Goal: Task Accomplishment & Management: Manage account settings

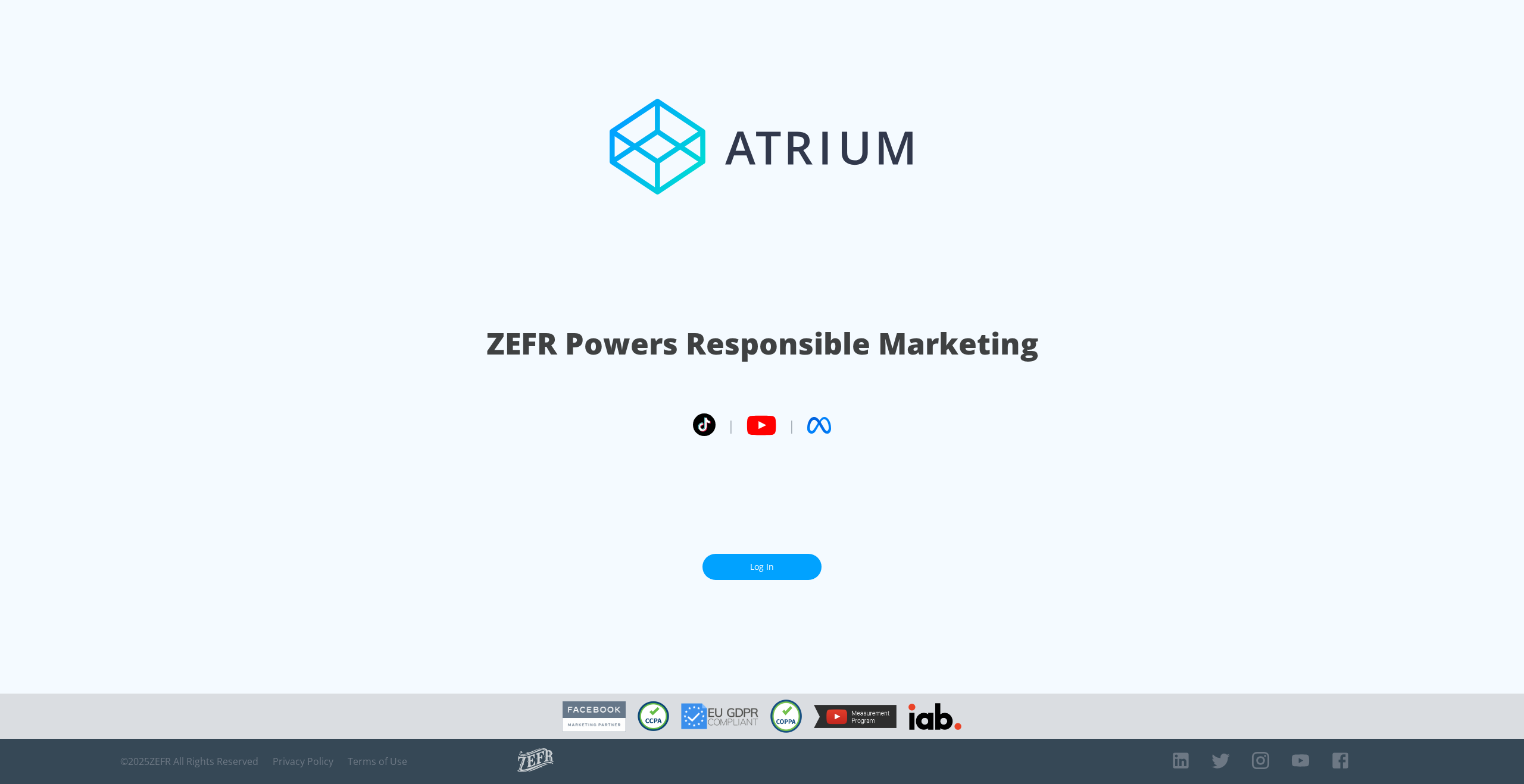
click at [762, 570] on link "Log In" at bounding box center [762, 567] width 119 height 27
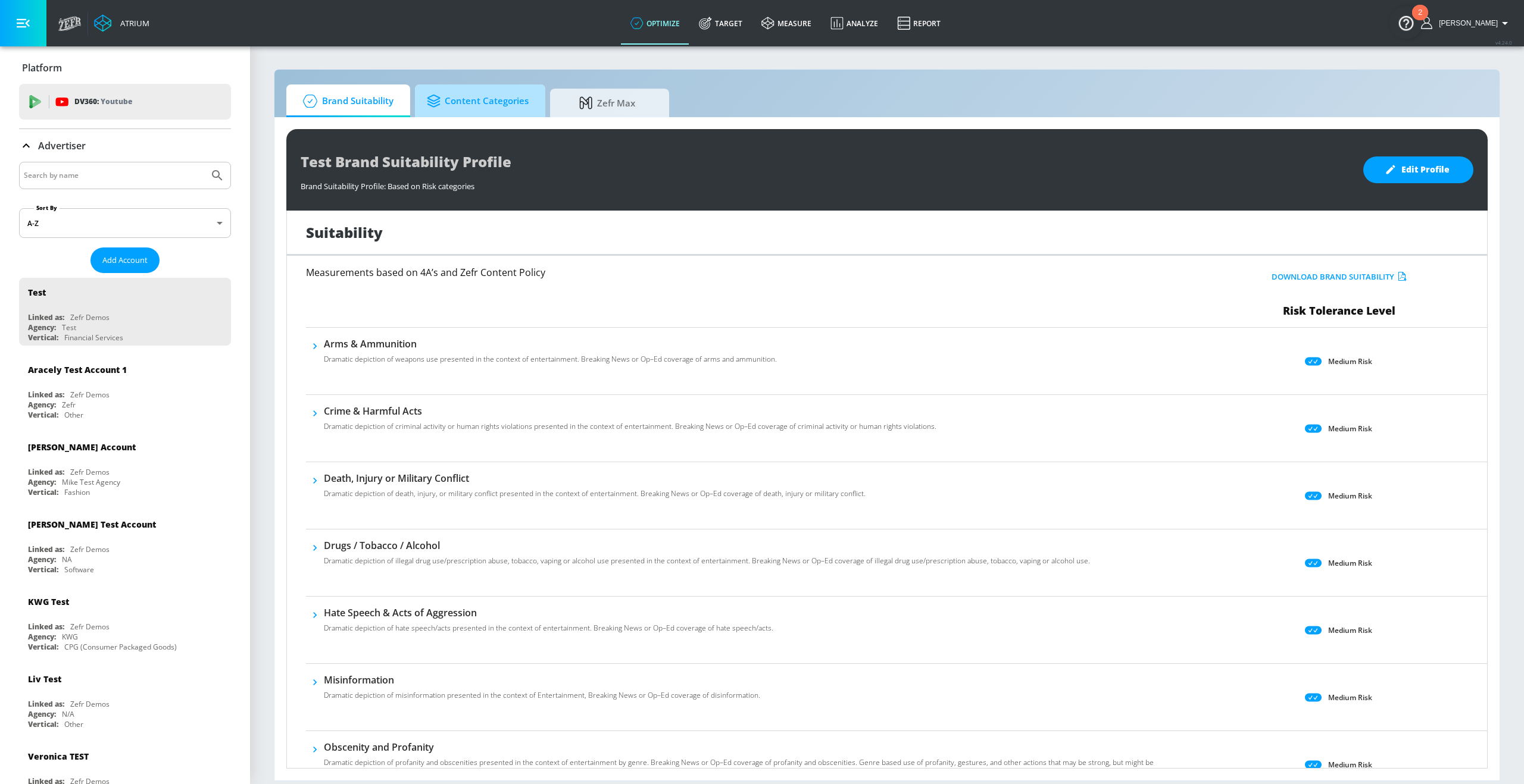
click at [494, 92] on span "Content Categories" at bounding box center [477, 100] width 102 height 28
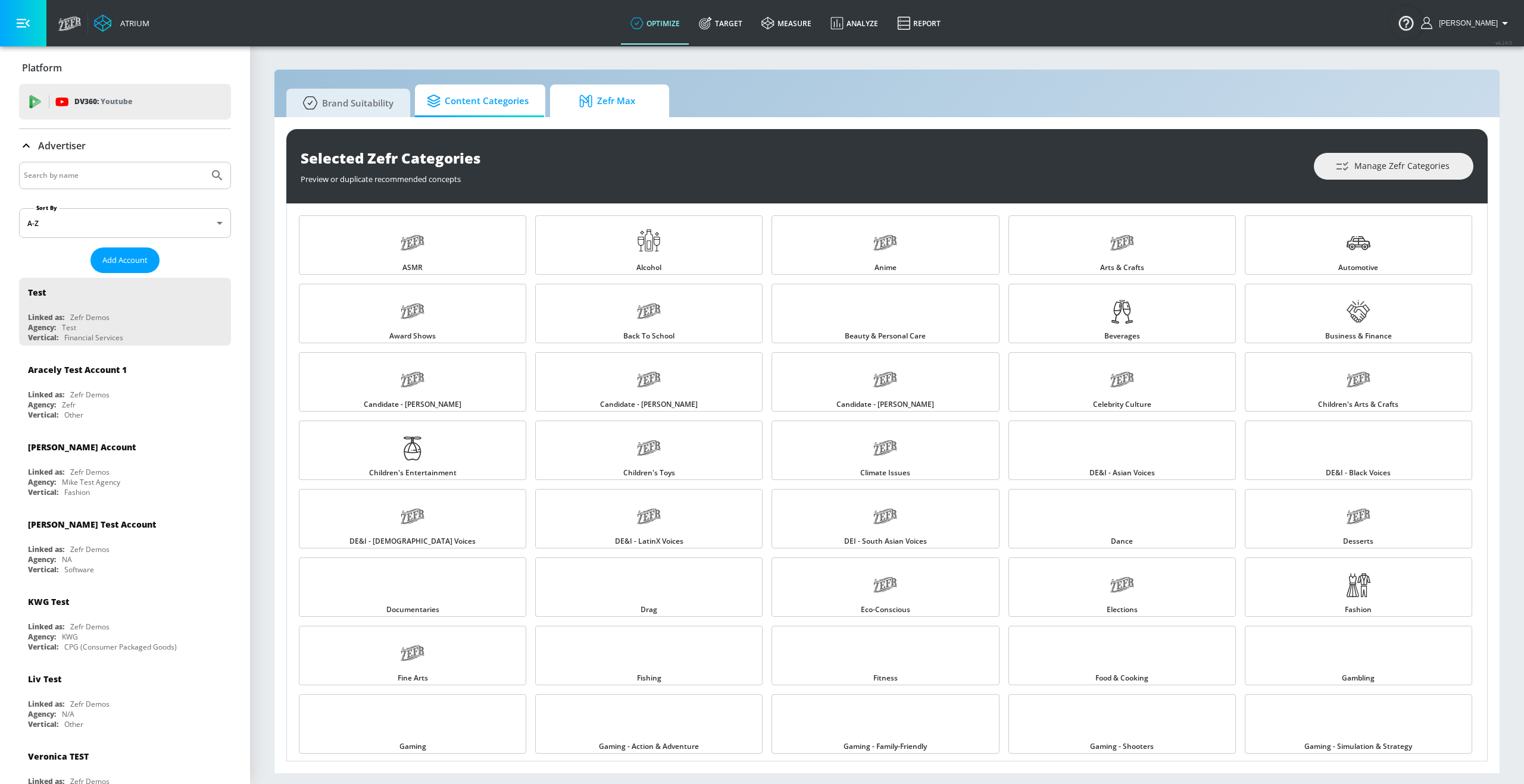
click at [615, 93] on span "Zefr Max" at bounding box center [606, 100] width 91 height 28
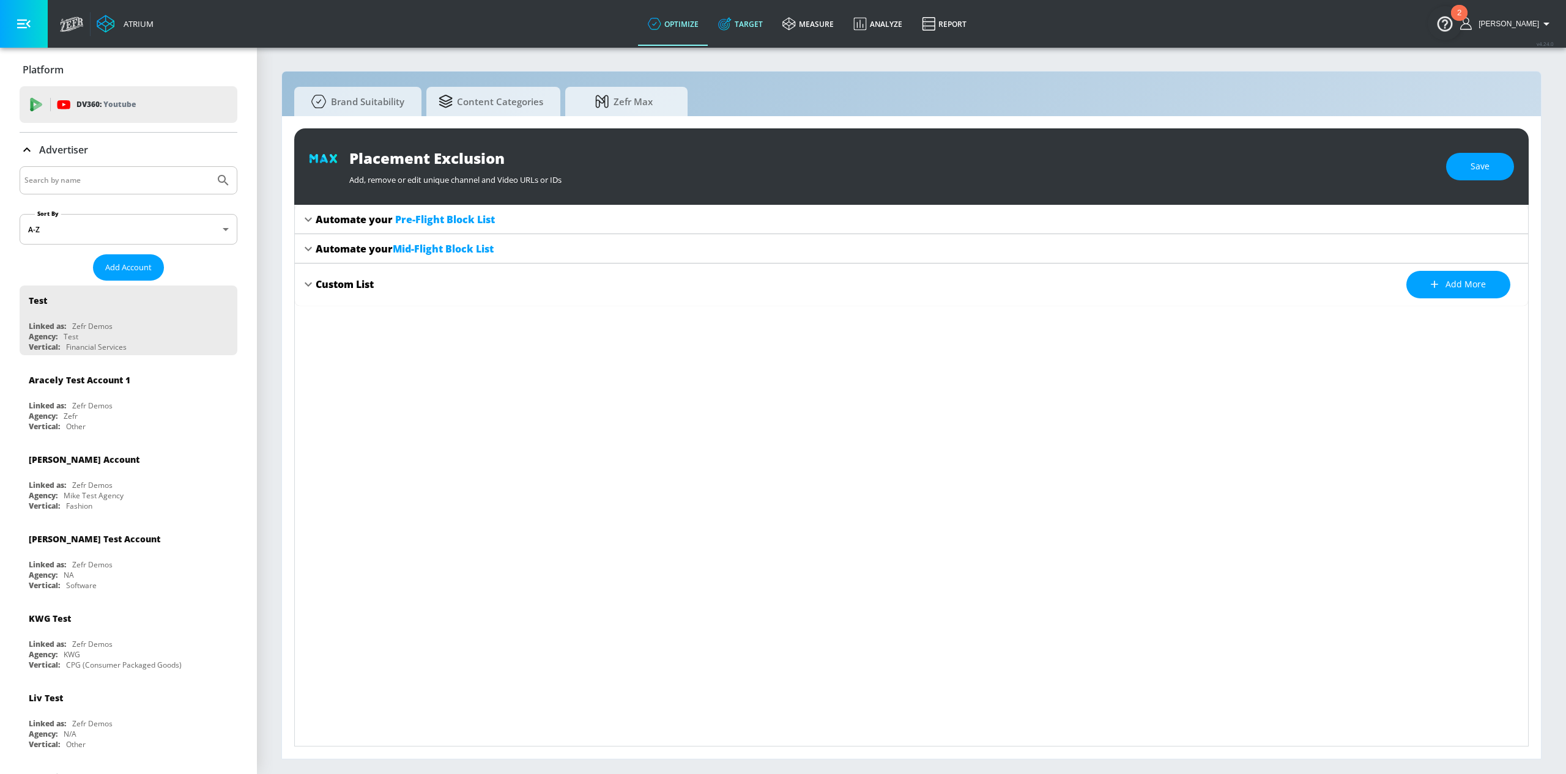
click at [772, 22] on link "Target" at bounding box center [740, 24] width 64 height 44
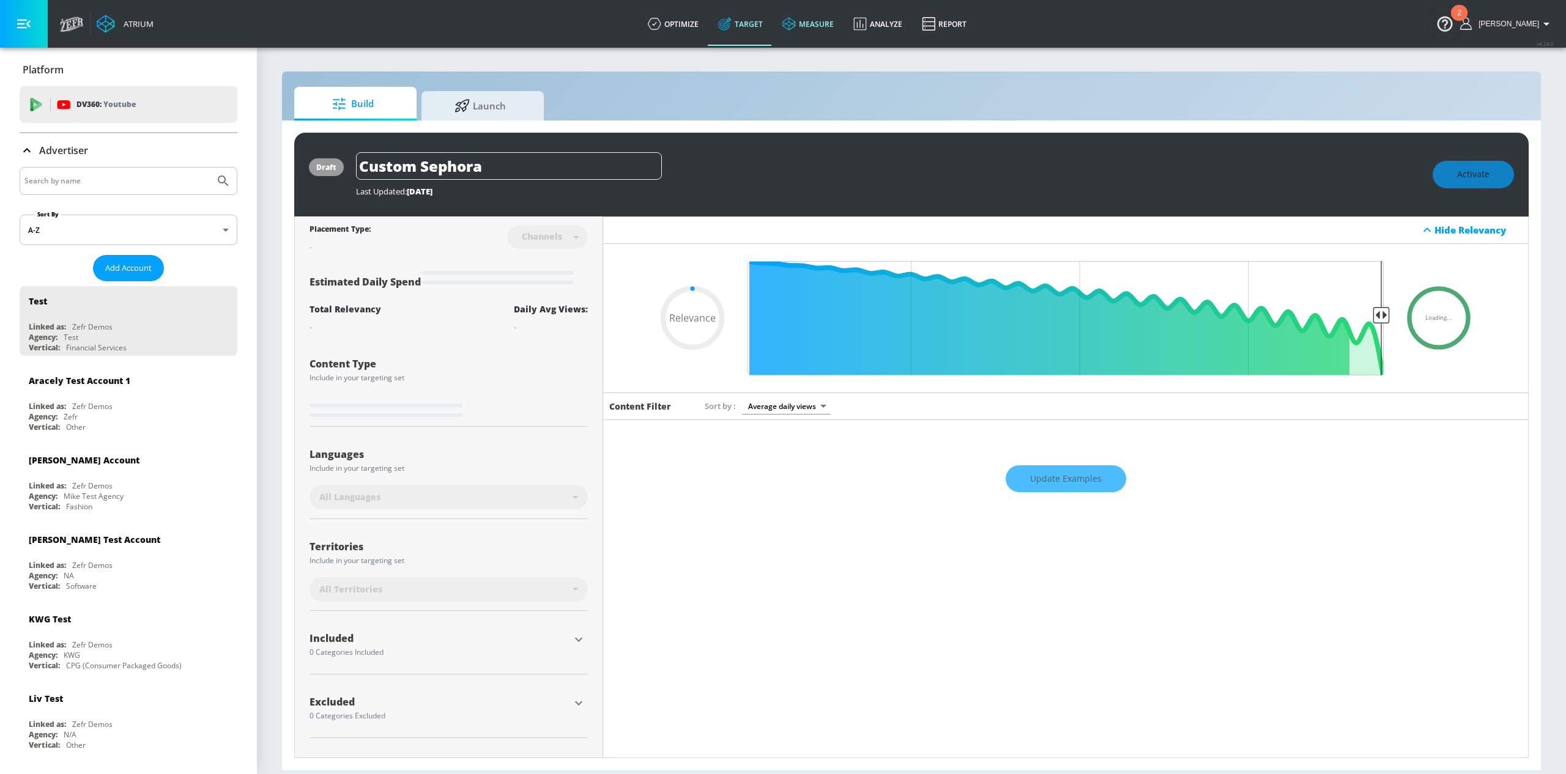
type input "0.6"
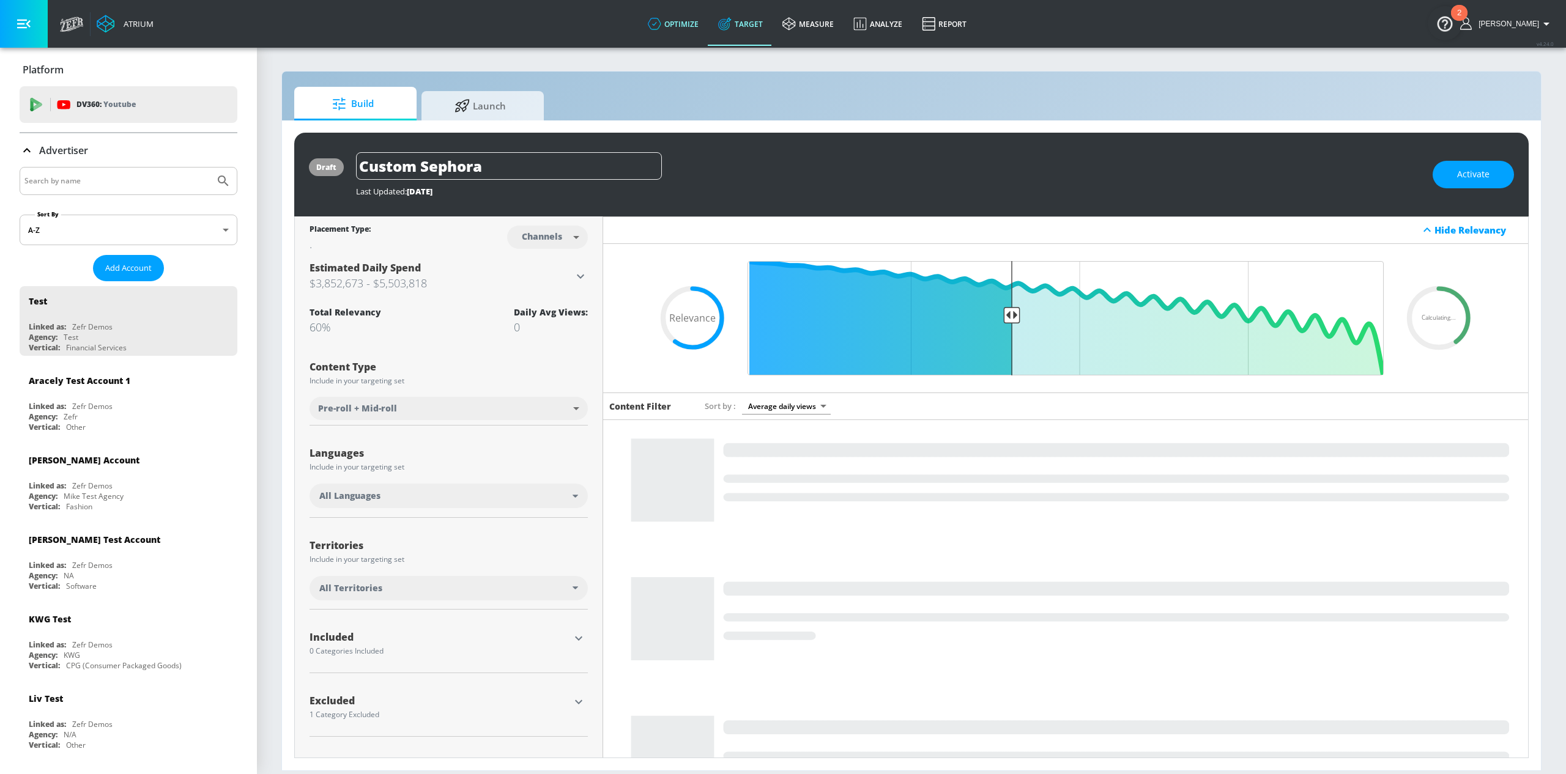
drag, startPoint x: 701, startPoint y: 25, endPoint x: 709, endPoint y: 27, distance: 8.8
click at [701, 25] on link "optimize" at bounding box center [673, 24] width 70 height 44
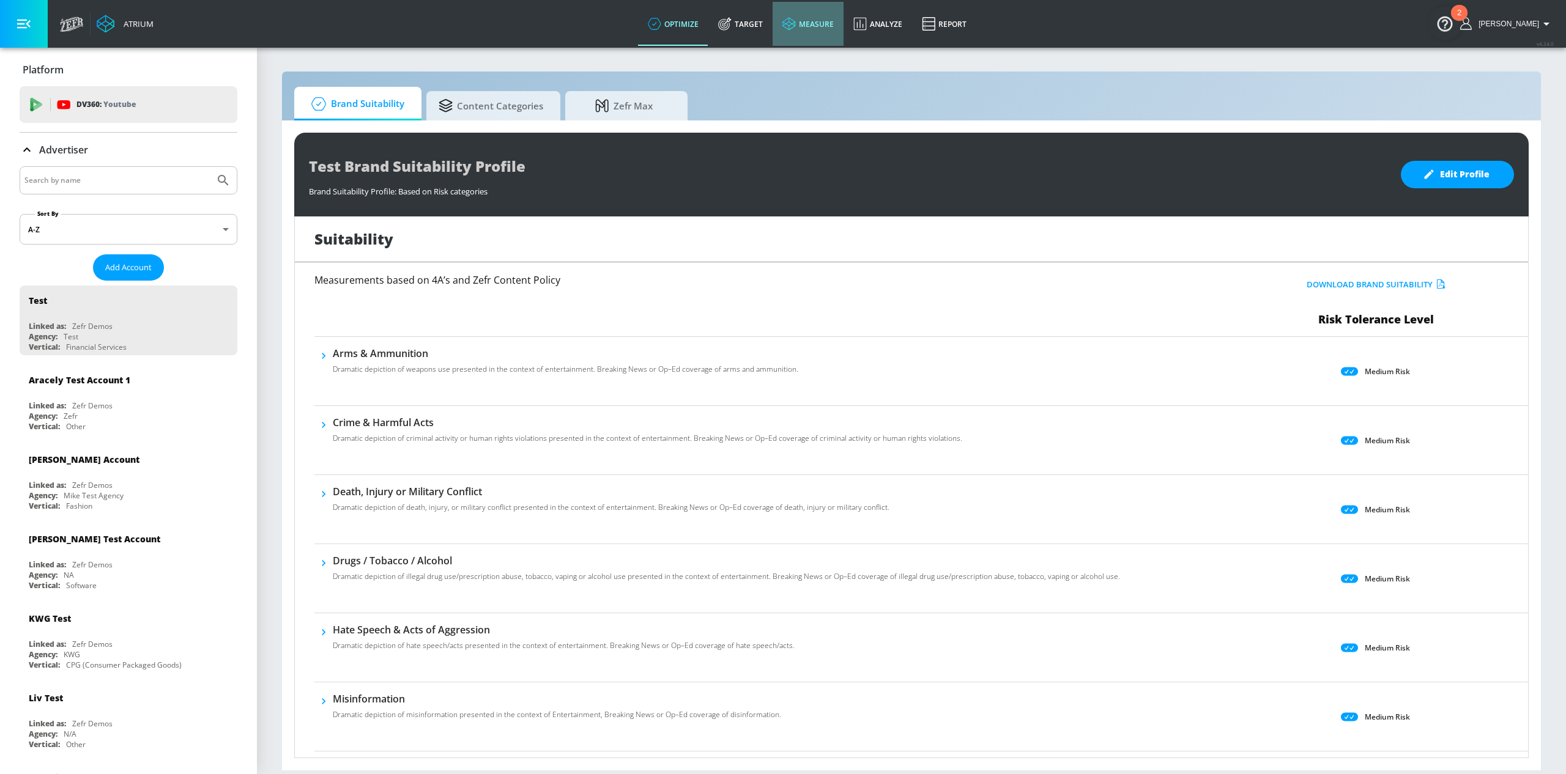
click at [821, 27] on link "measure" at bounding box center [807, 24] width 71 height 44
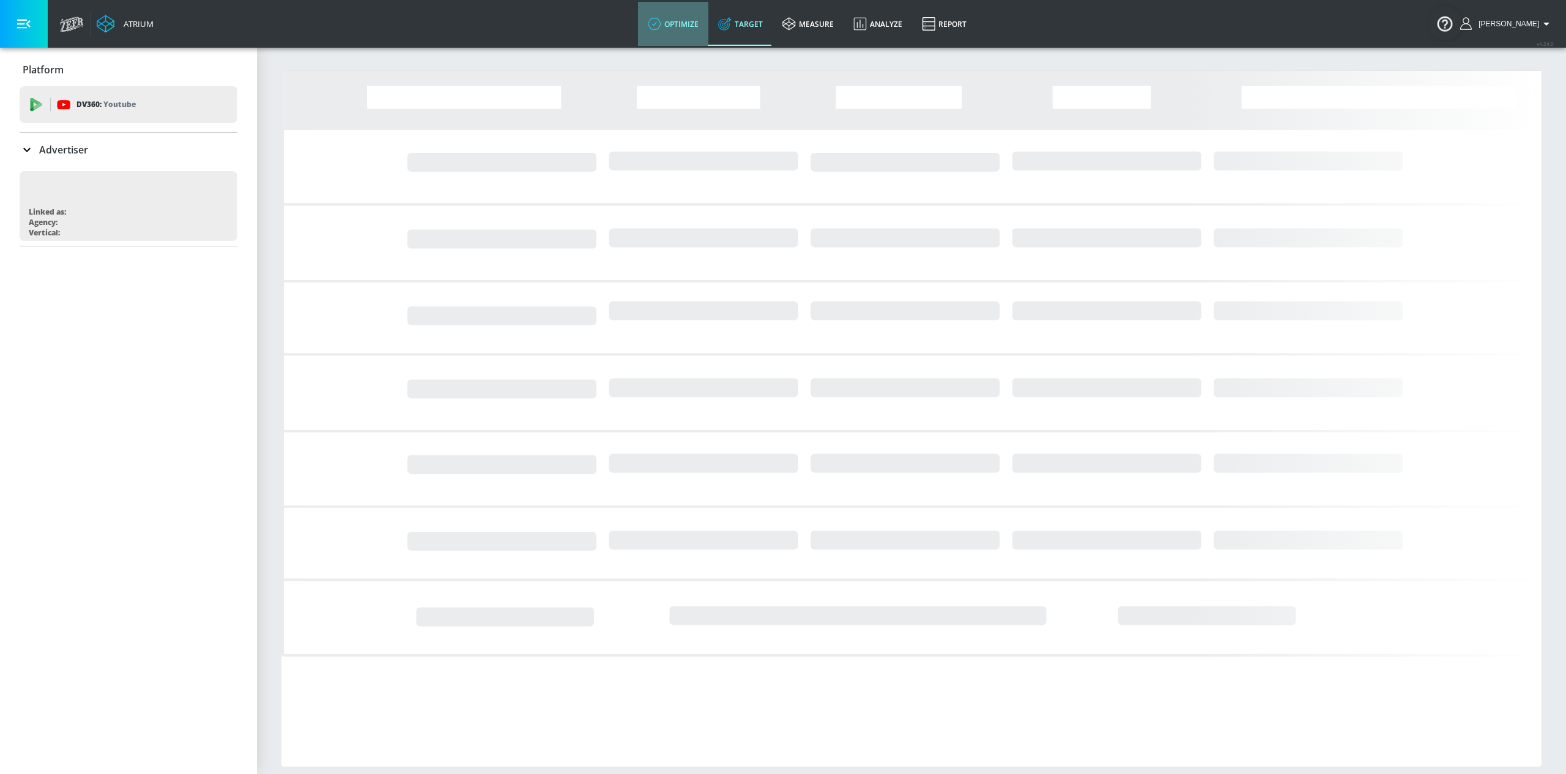
click at [700, 20] on link "optimize" at bounding box center [673, 24] width 70 height 44
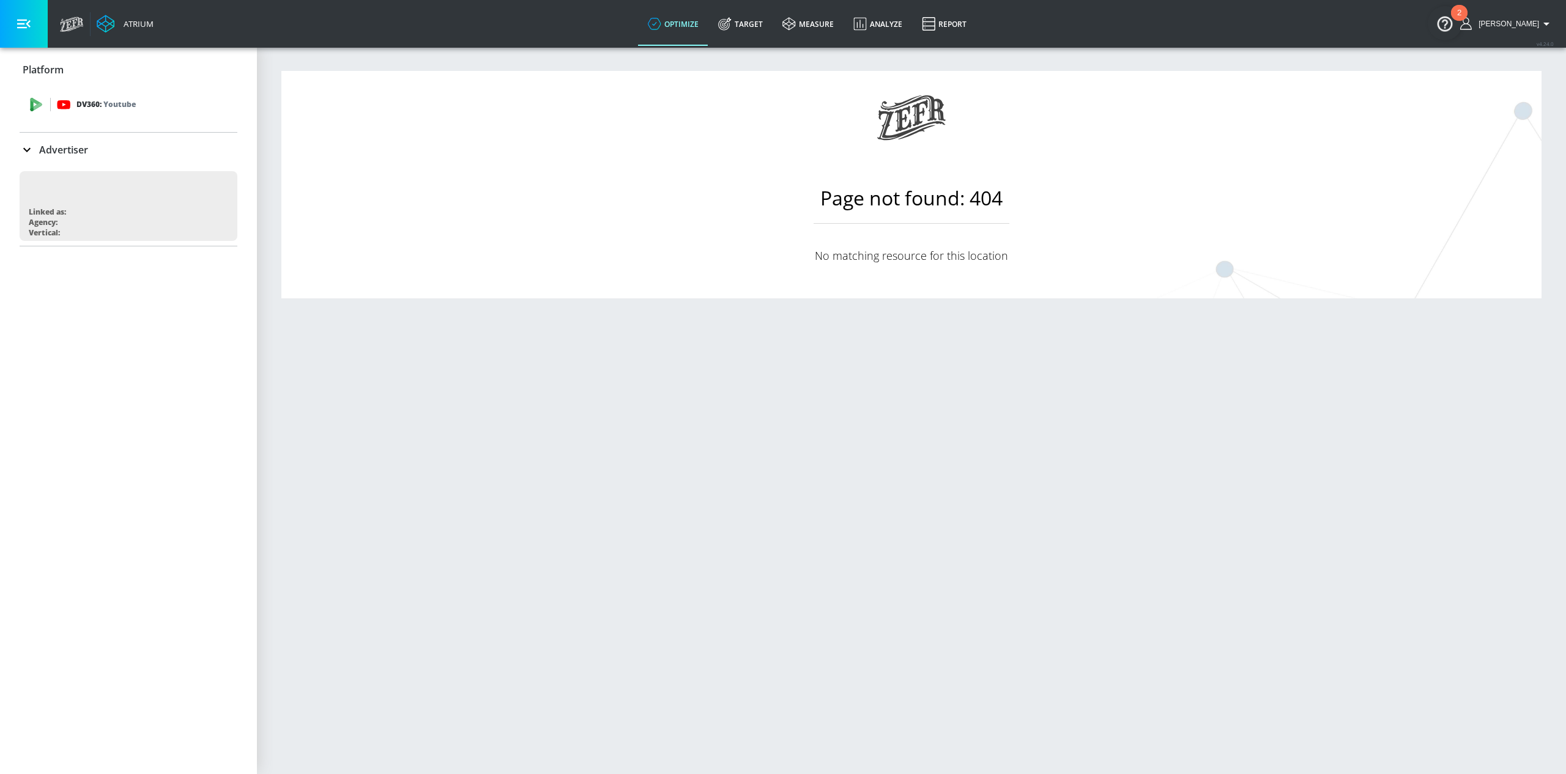
click at [164, 105] on div "DV360: Youtube" at bounding box center [142, 104] width 171 height 13
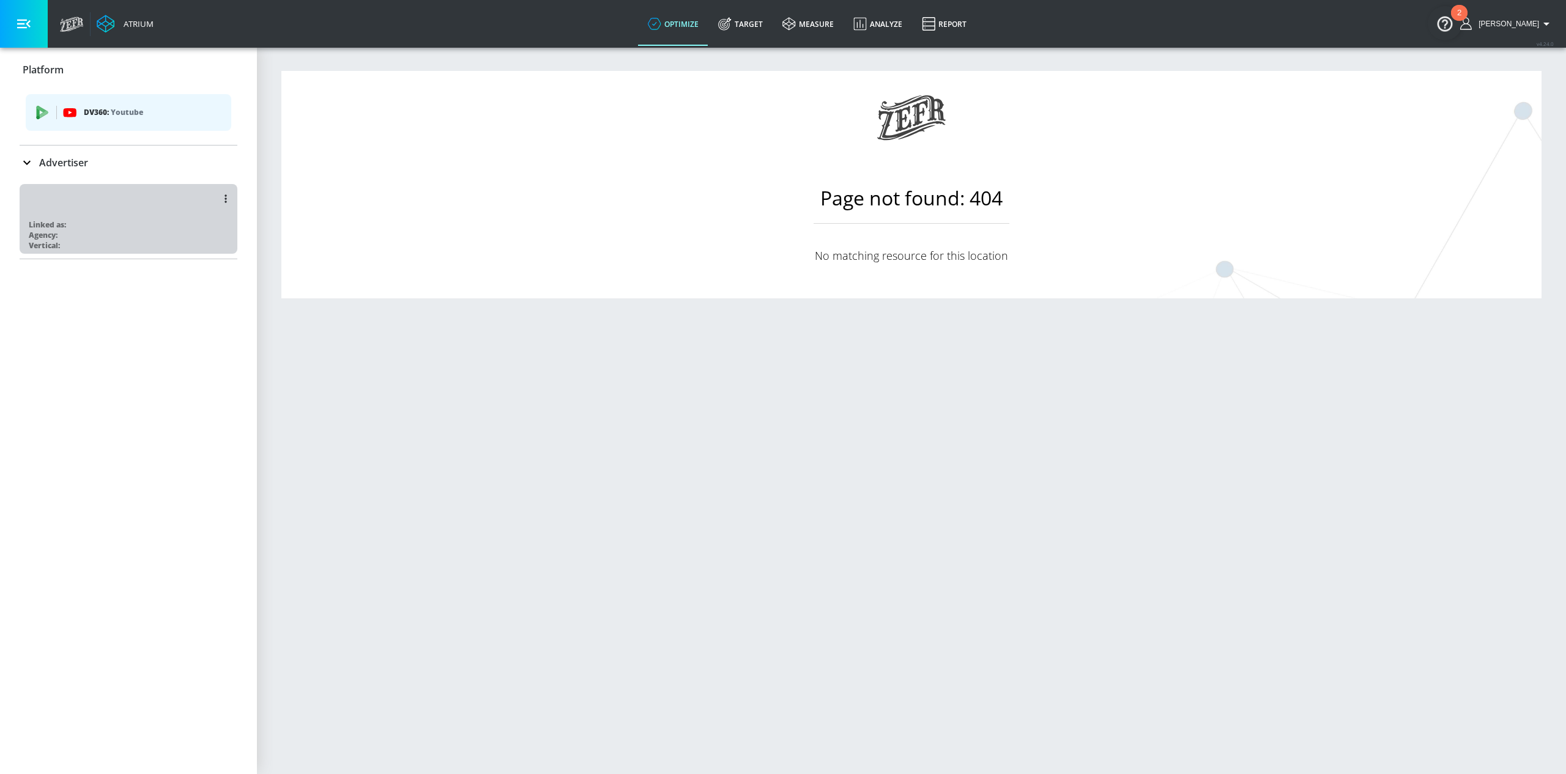
click at [101, 218] on div "Linked as: Agency: Vertical:" at bounding box center [129, 219] width 218 height 70
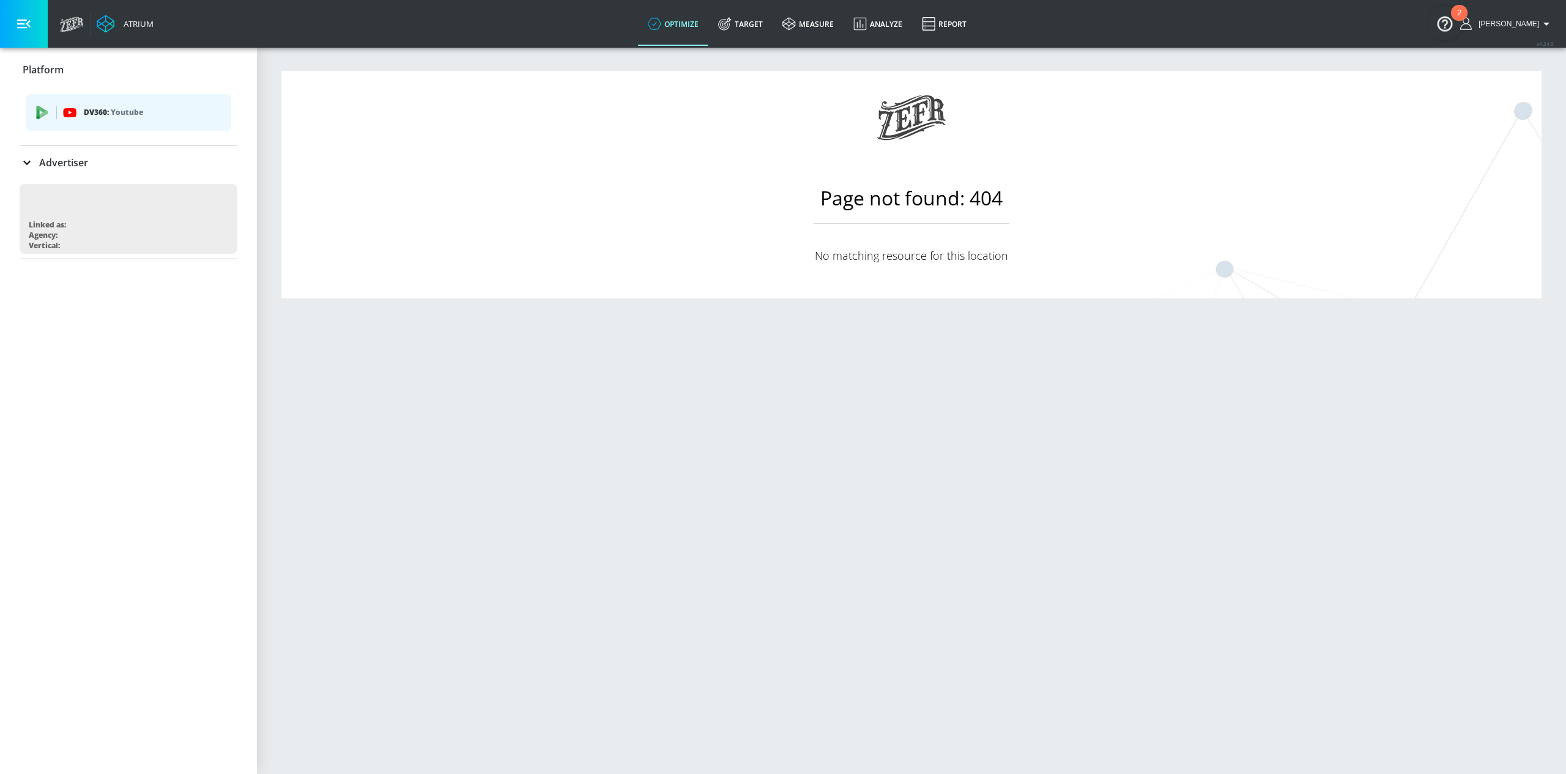
click at [792, 222] on section "Page not found: 404 No matching resource for this location" at bounding box center [911, 185] width 245 height 228
click at [772, 24] on link "Target" at bounding box center [740, 24] width 64 height 44
click at [708, 33] on link "optimize" at bounding box center [673, 24] width 70 height 44
click at [894, 26] on link "Analyze" at bounding box center [877, 24] width 68 height 44
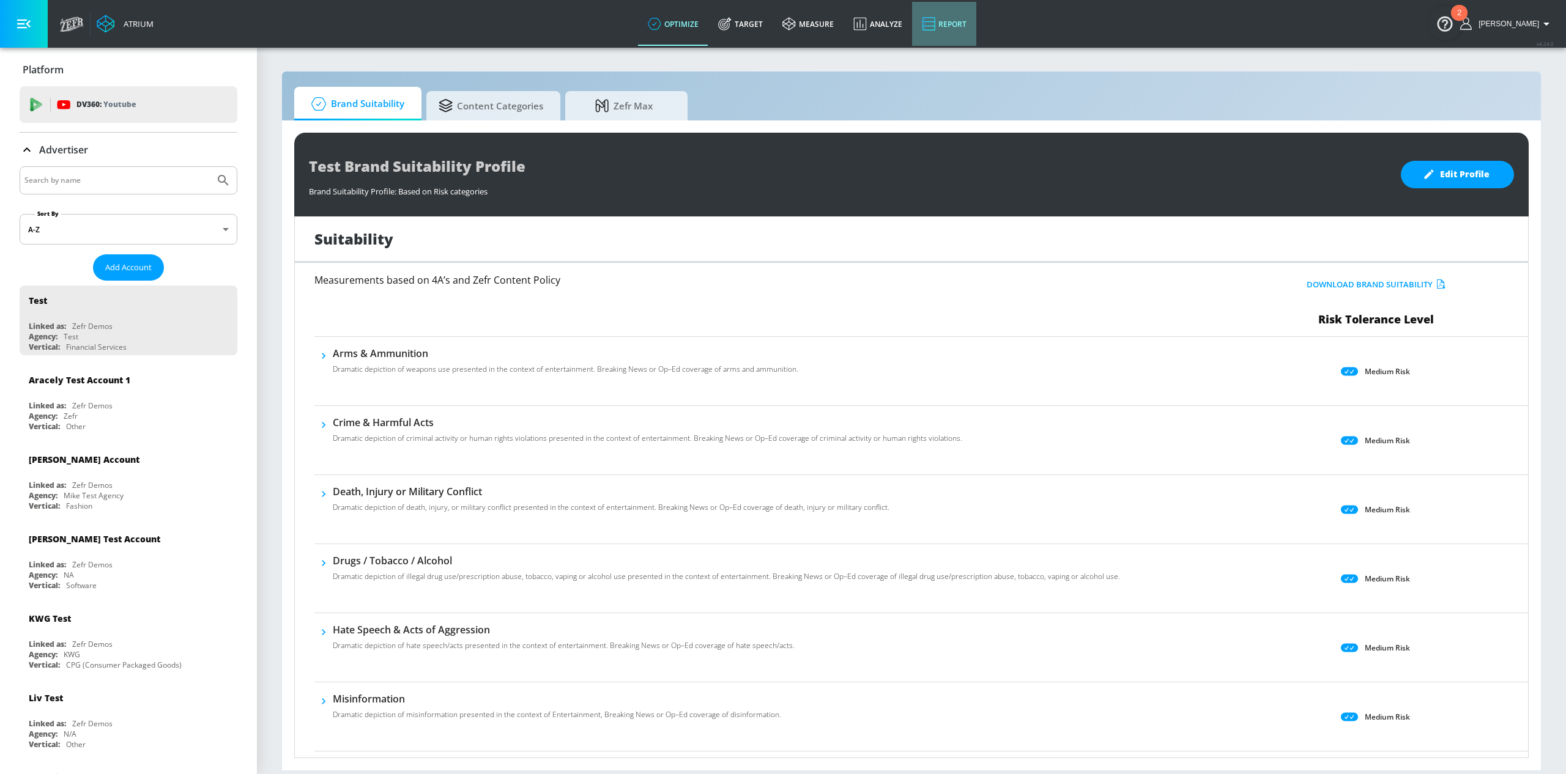
click at [935, 29] on icon at bounding box center [928, 24] width 13 height 15
click at [508, 113] on span "Content Categories" at bounding box center [490, 103] width 105 height 29
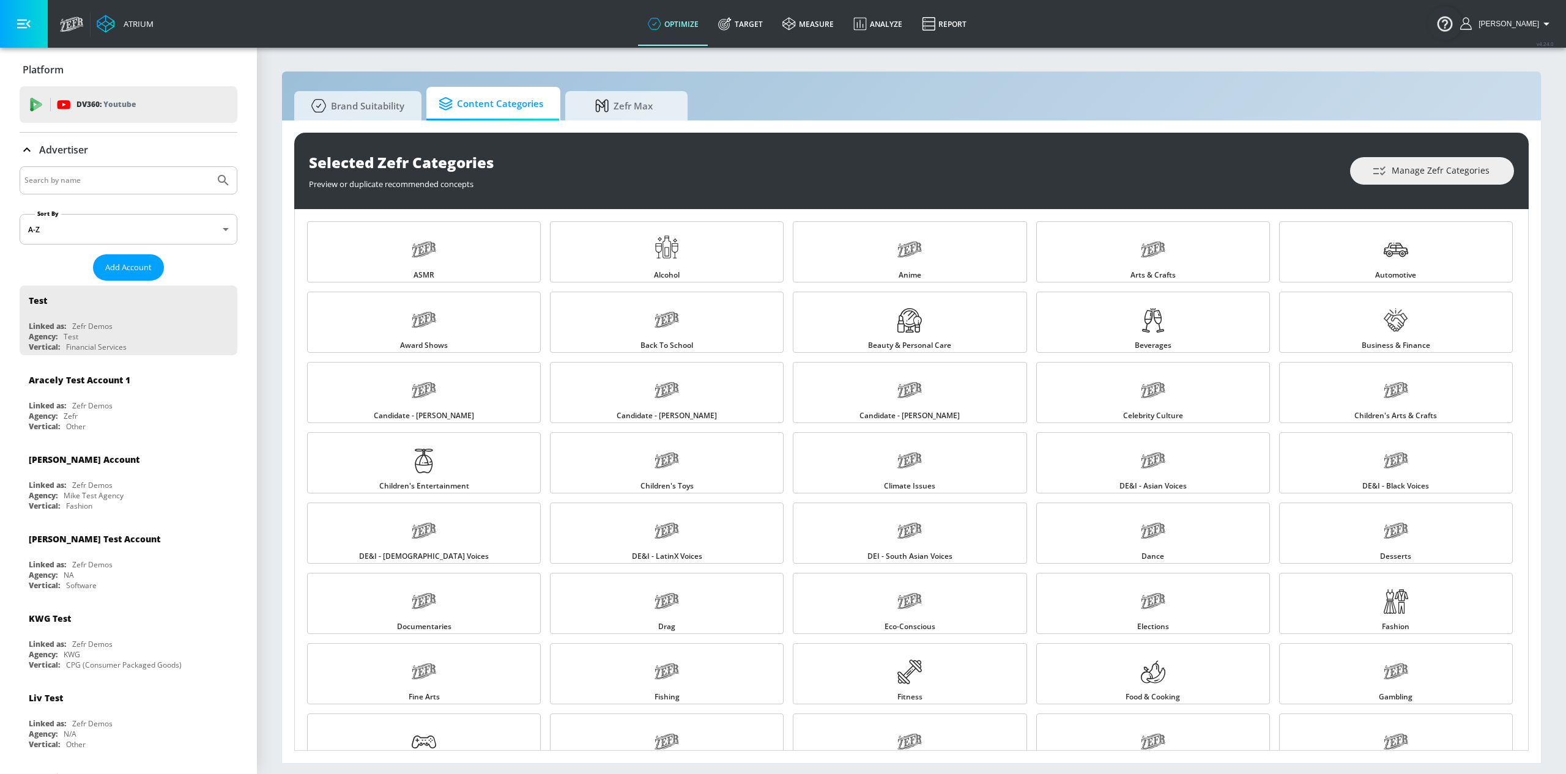
click at [622, 121] on div "Selected Zefr Categories Preview or duplicate recommended concepts Manage Zefr …" at bounding box center [911, 441] width 1259 height 643
click at [634, 105] on span "Zefr Max" at bounding box center [623, 103] width 93 height 29
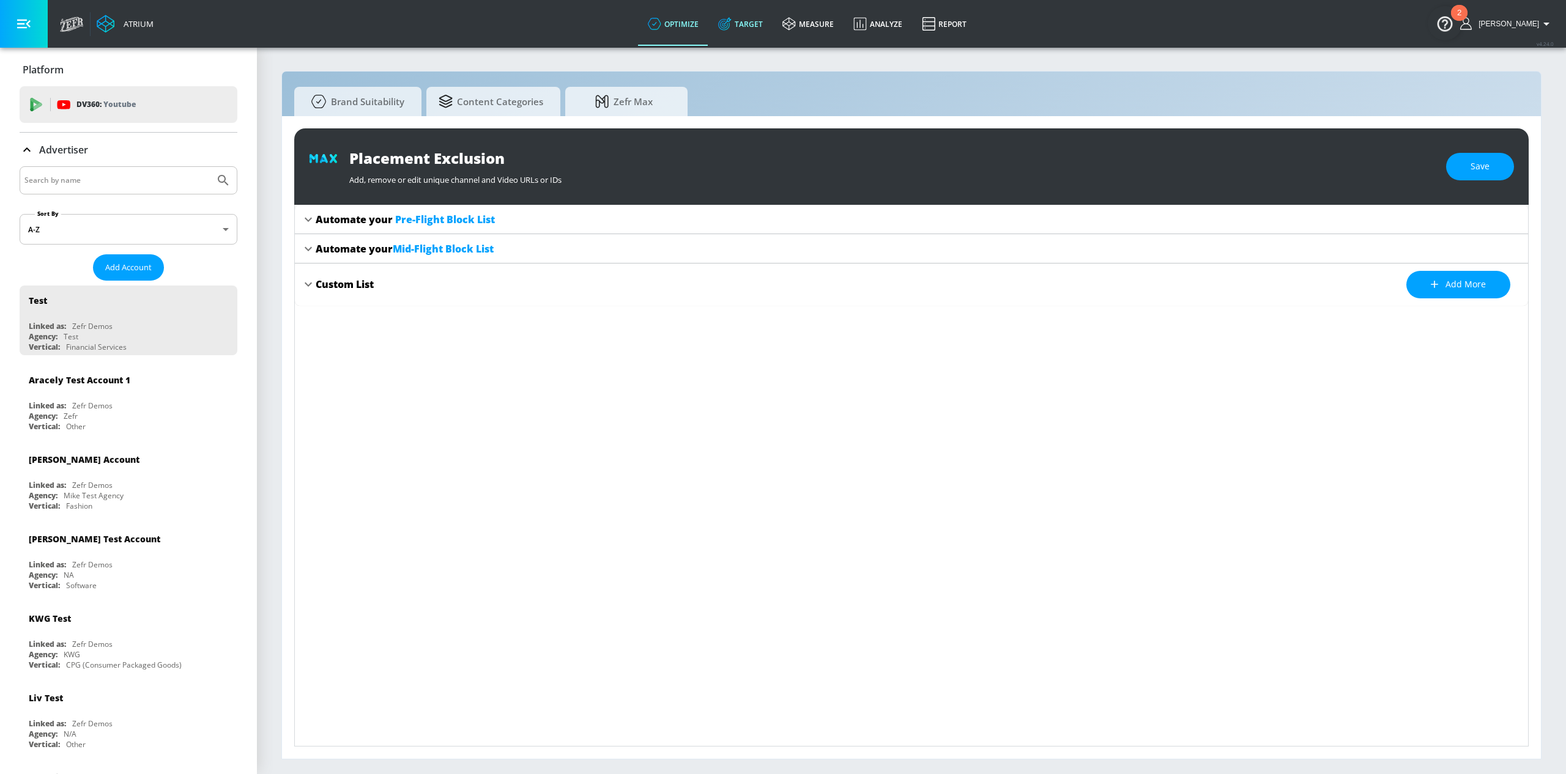
click at [764, 18] on link "Target" at bounding box center [740, 24] width 64 height 44
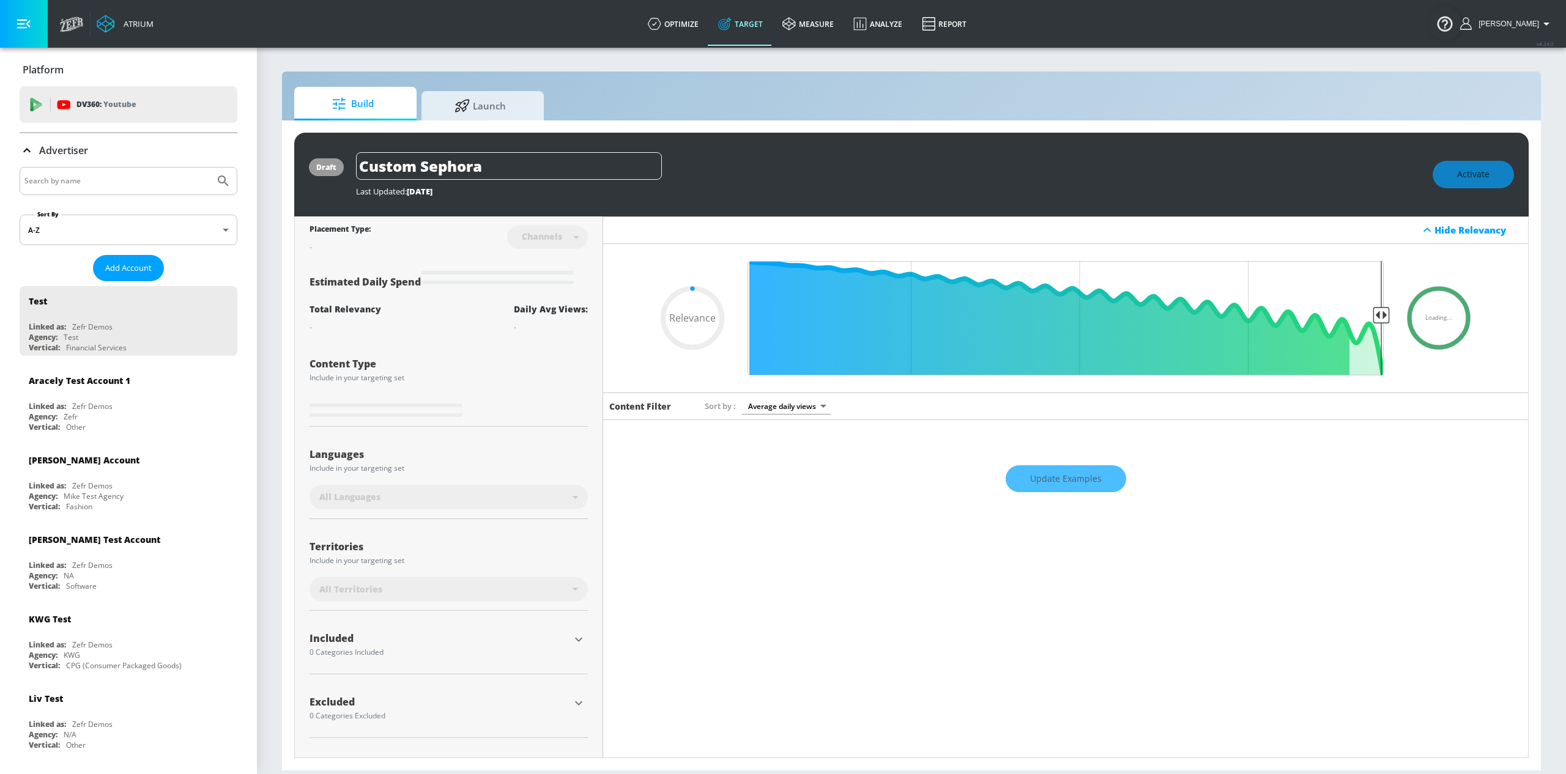
type input "0.05"
click at [795, 21] on icon at bounding box center [788, 23] width 13 height 13
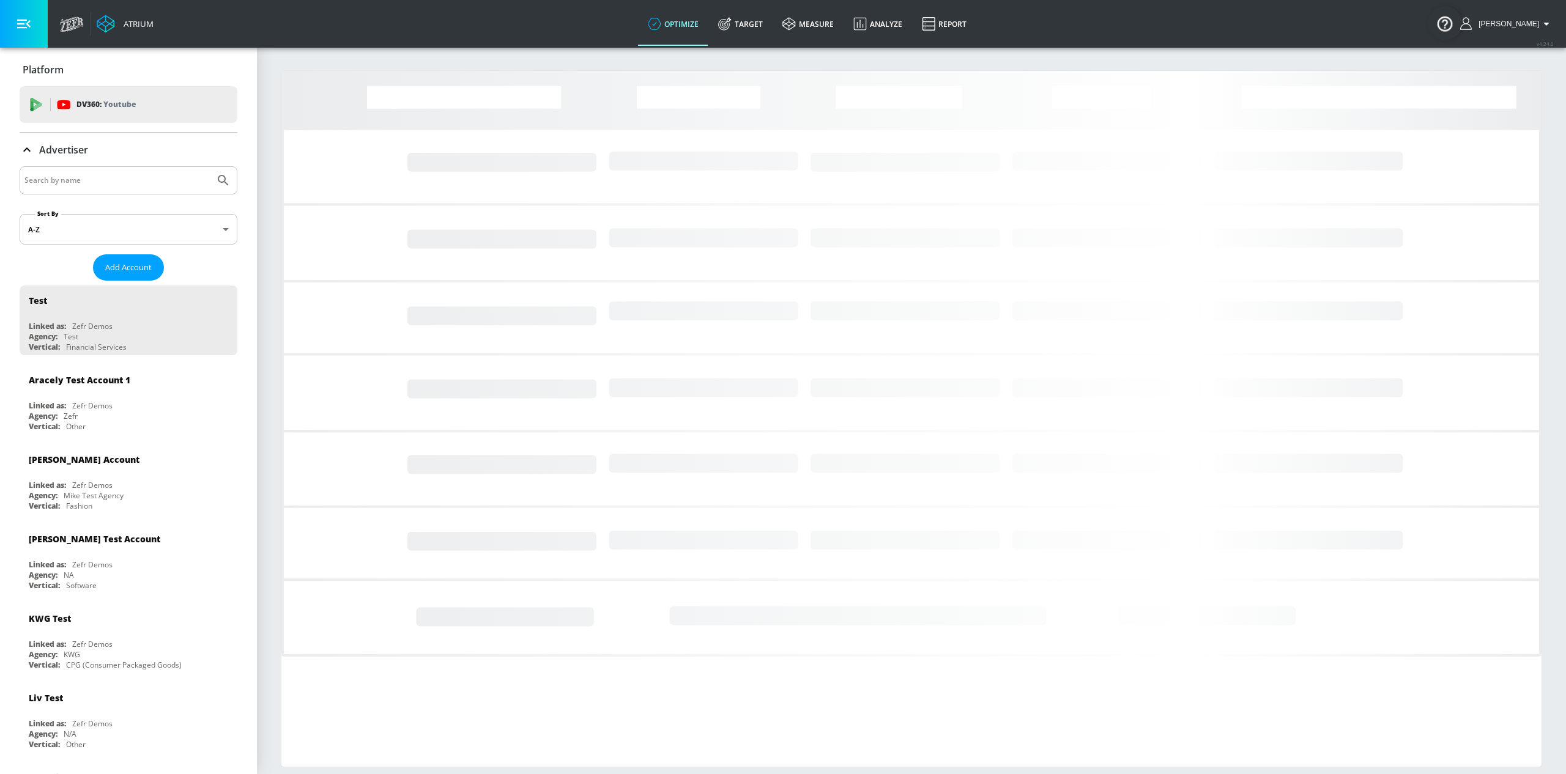
click at [603, 40] on div "Atrium optimize Target measure Analyze Report optimize Target measure Analyze R…" at bounding box center [810, 24] width 1512 height 48
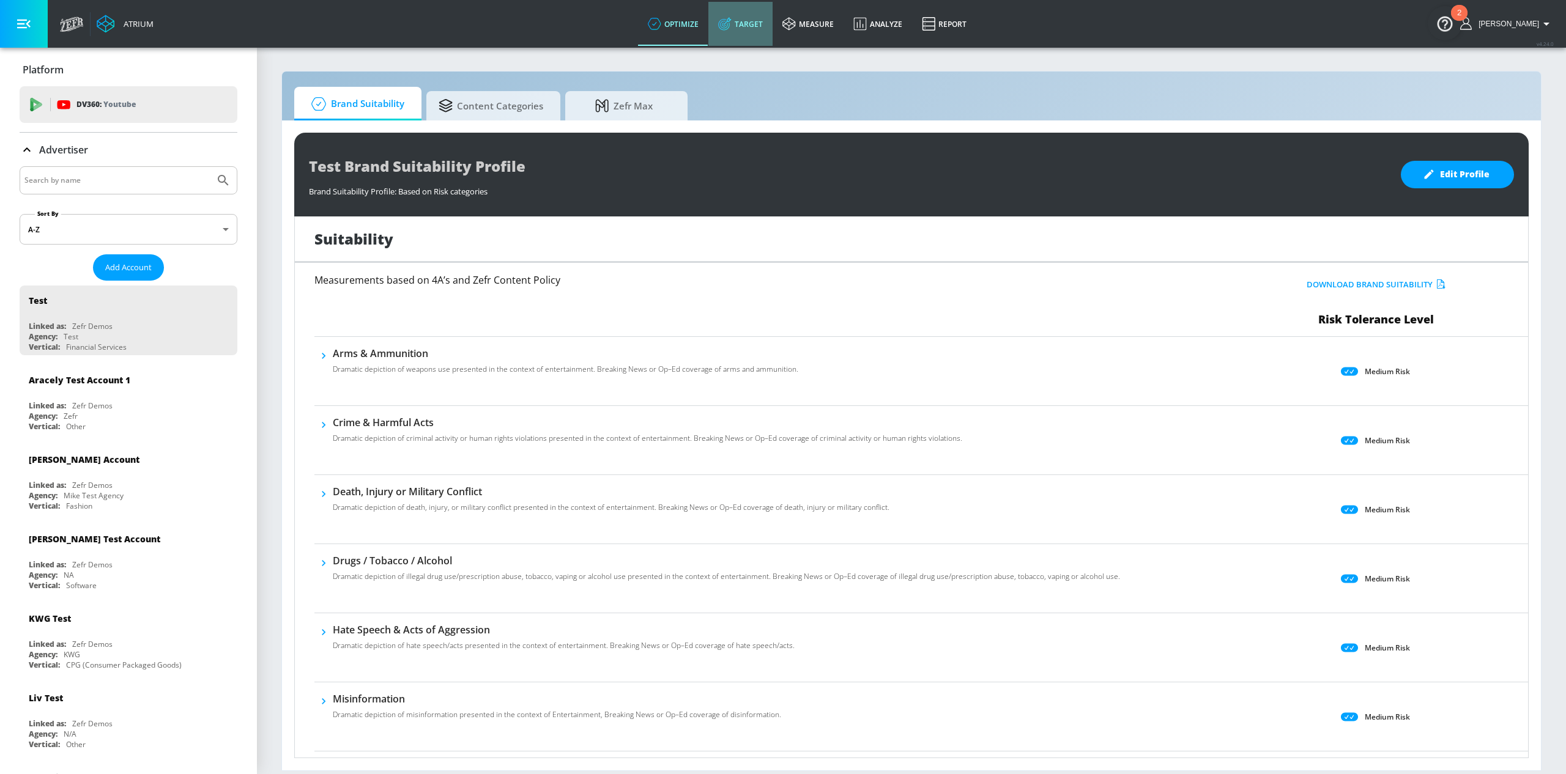
click at [767, 23] on link "Target" at bounding box center [740, 24] width 64 height 44
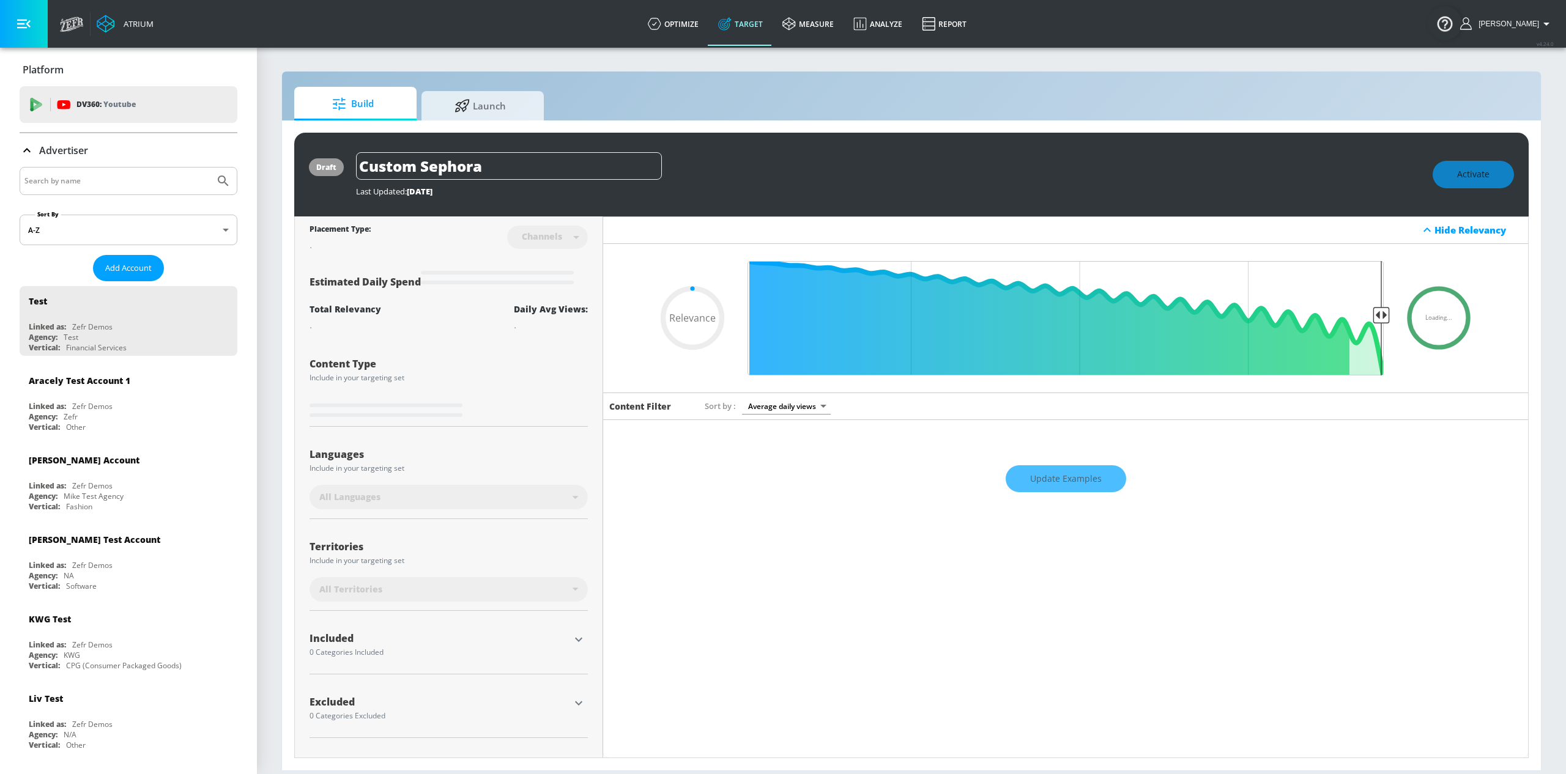
type input "0.05"
click at [831, 26] on link "measure" at bounding box center [807, 24] width 71 height 44
click at [962, 23] on link "Report" at bounding box center [944, 24] width 64 height 44
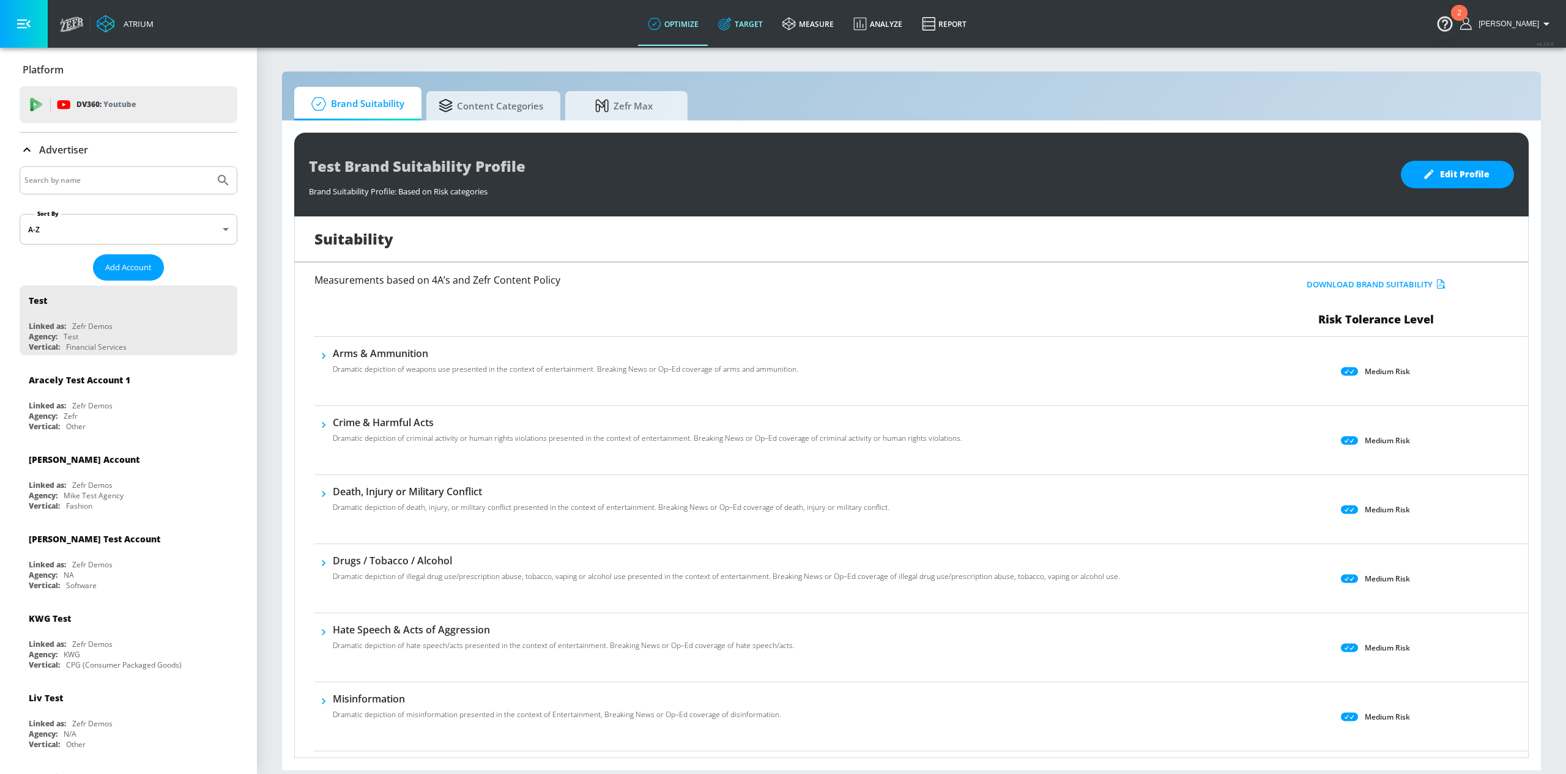
click at [771, 20] on link "Target" at bounding box center [740, 24] width 64 height 44
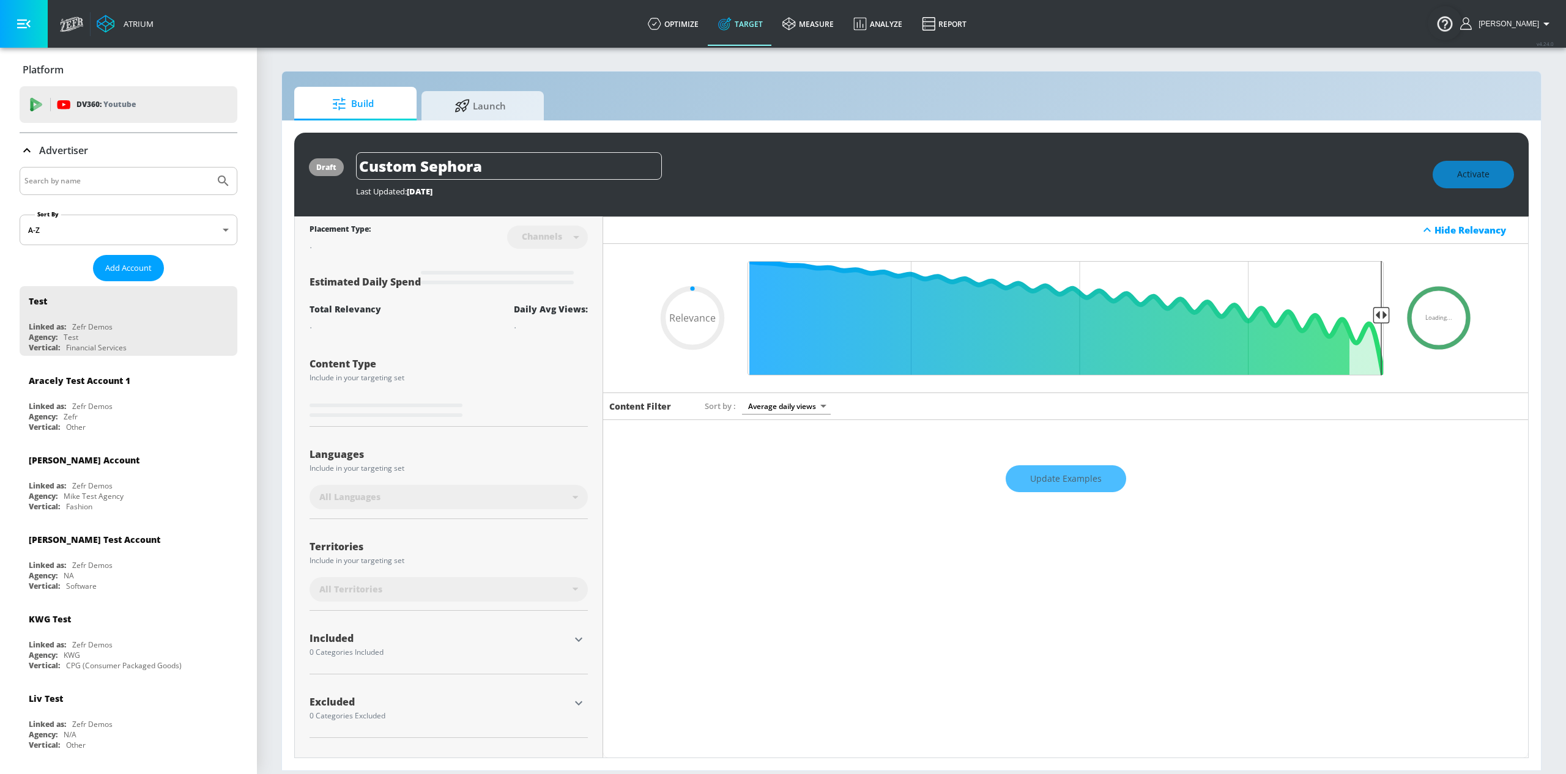
type input "0.05"
click at [828, 20] on link "measure" at bounding box center [807, 24] width 71 height 44
click at [894, 20] on link "Analyze" at bounding box center [877, 24] width 68 height 44
